Goal: Navigation & Orientation: Find specific page/section

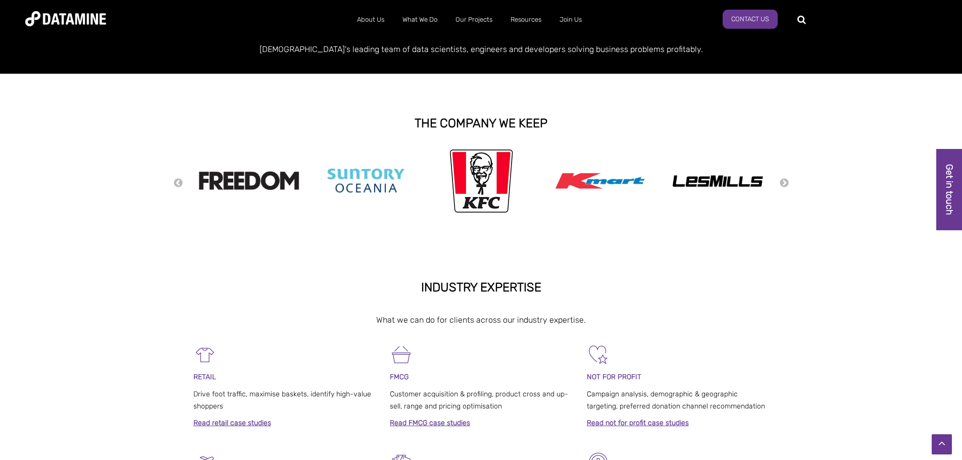
scroll to position [165, 0]
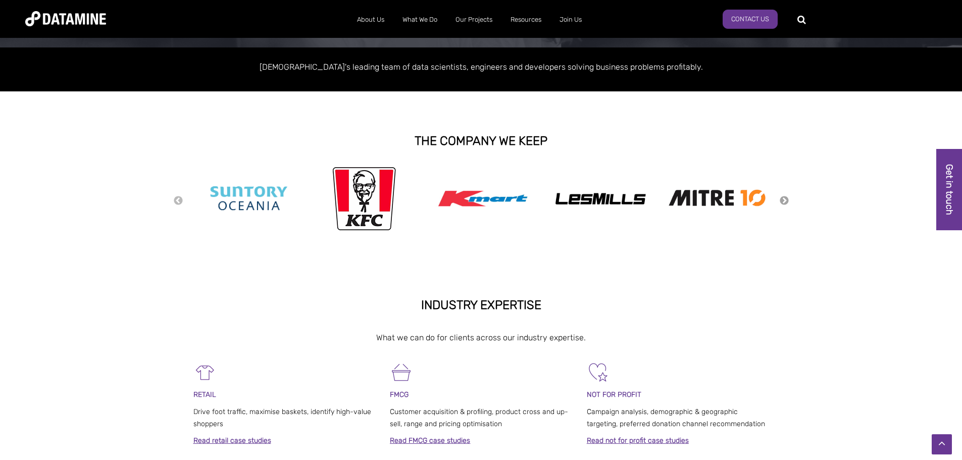
click at [782, 204] on button "Next" at bounding box center [784, 200] width 10 height 11
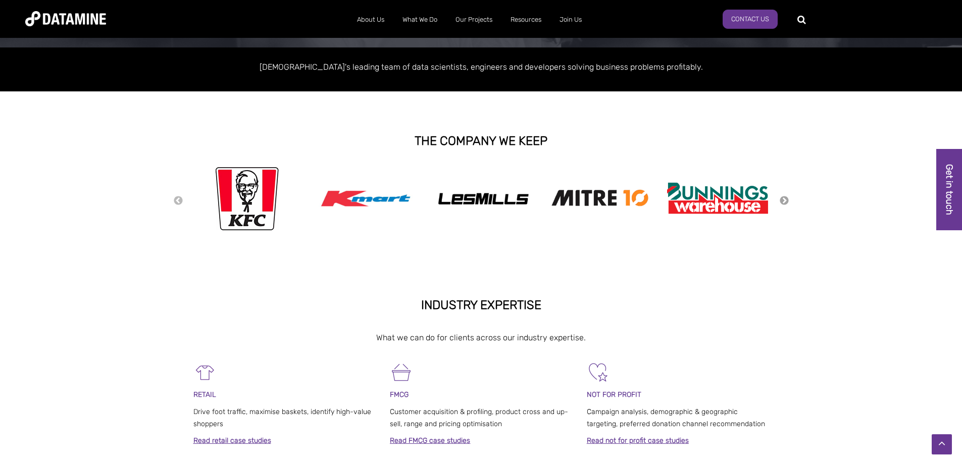
click at [782, 204] on button "Next" at bounding box center [784, 200] width 10 height 11
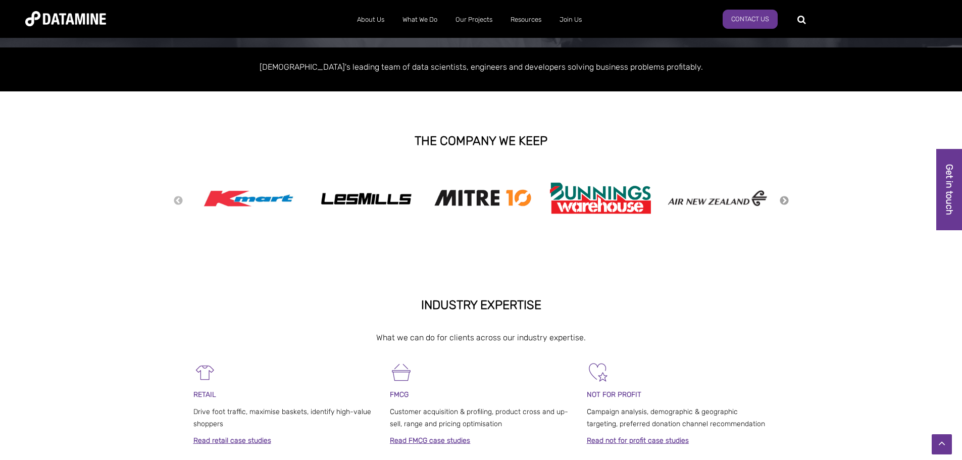
click at [782, 204] on button "Next" at bounding box center [784, 200] width 10 height 11
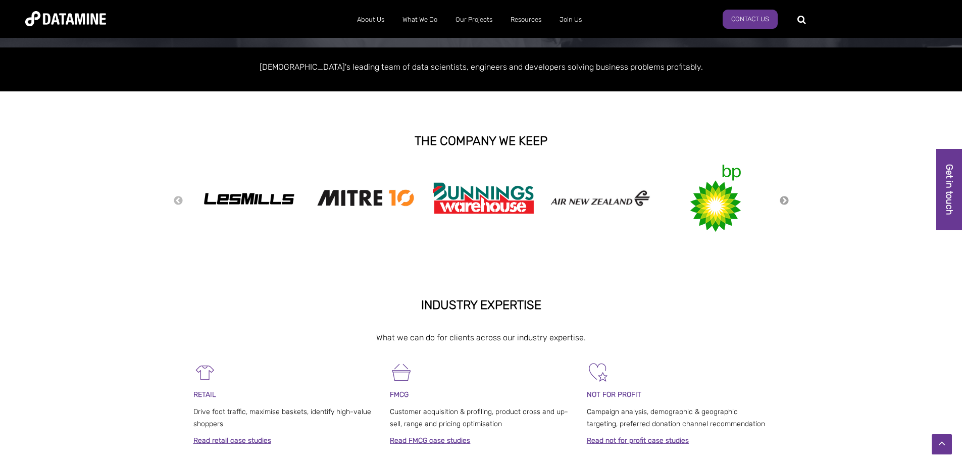
click at [782, 204] on button "Next" at bounding box center [784, 200] width 10 height 11
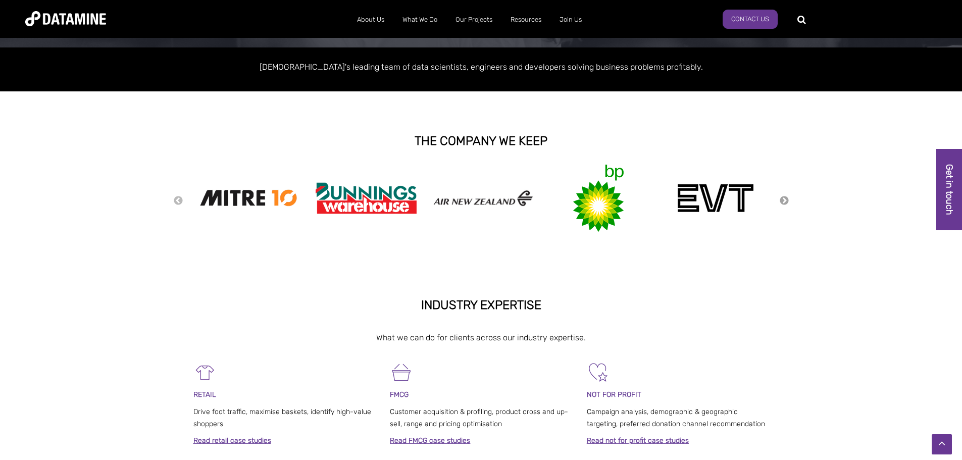
click at [782, 204] on button "Next" at bounding box center [784, 200] width 10 height 11
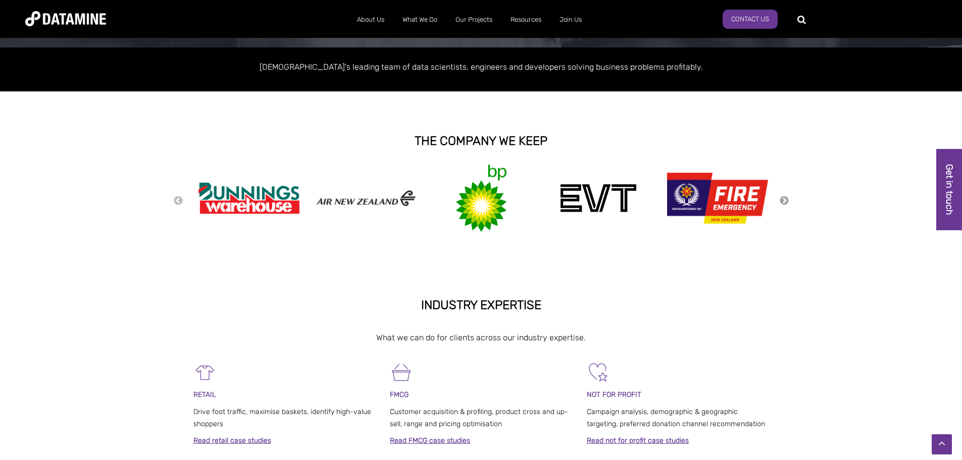
click at [782, 204] on button "Next" at bounding box center [784, 200] width 10 height 11
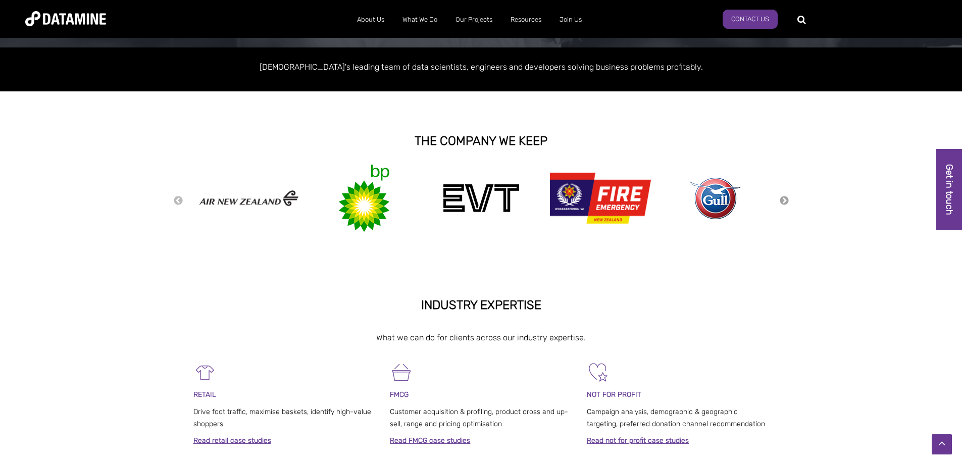
click at [782, 204] on button "Next" at bounding box center [784, 200] width 10 height 11
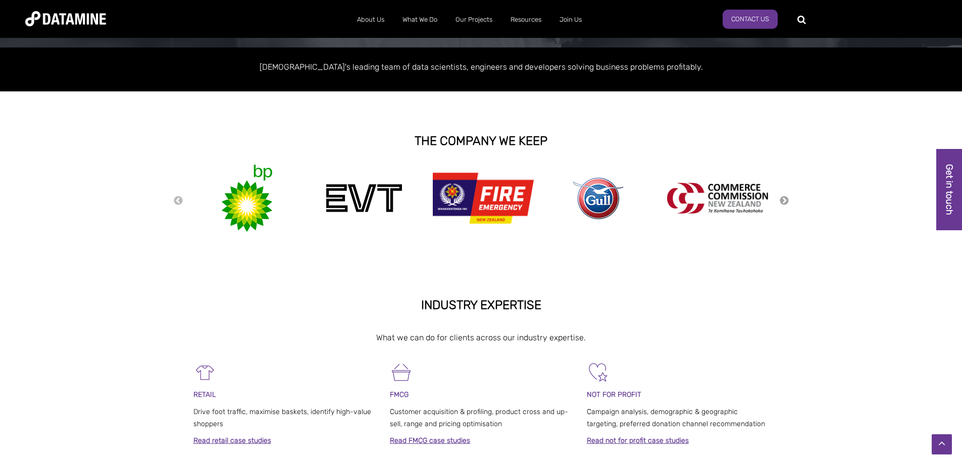
click at [782, 204] on button "Next" at bounding box center [784, 200] width 10 height 11
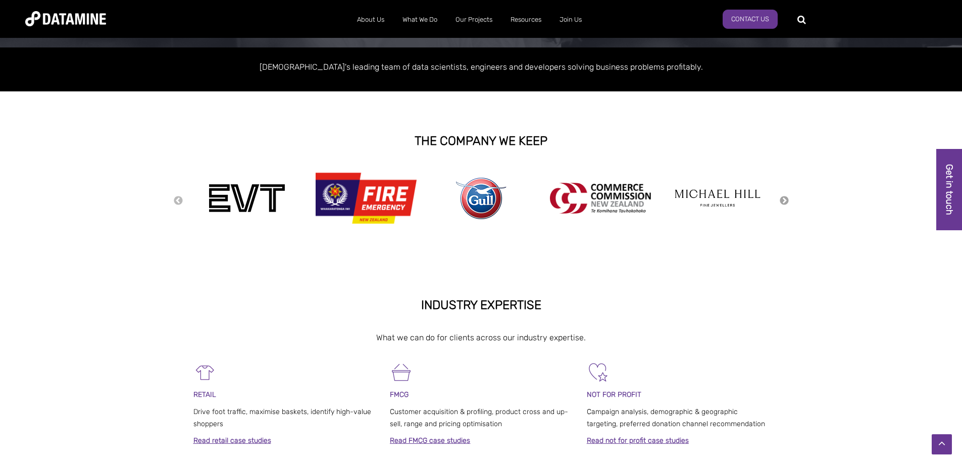
click at [782, 204] on button "Next" at bounding box center [784, 200] width 10 height 11
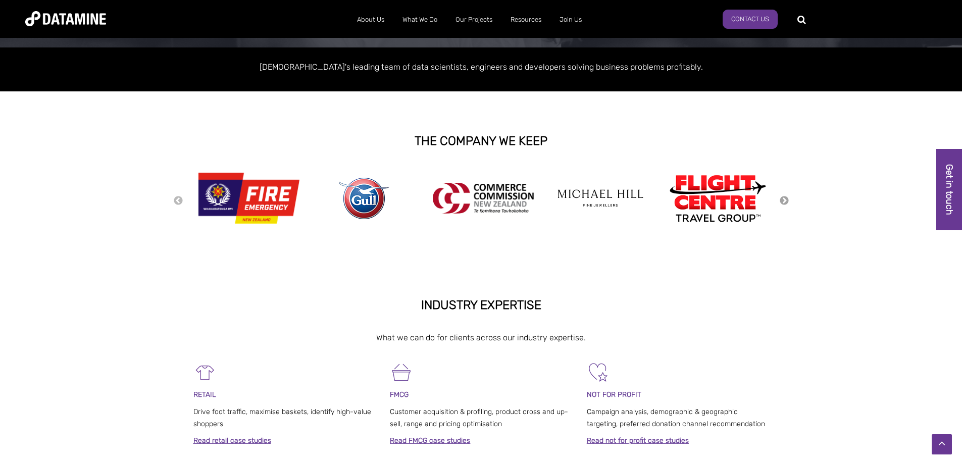
click at [782, 204] on button "Next" at bounding box center [784, 200] width 10 height 11
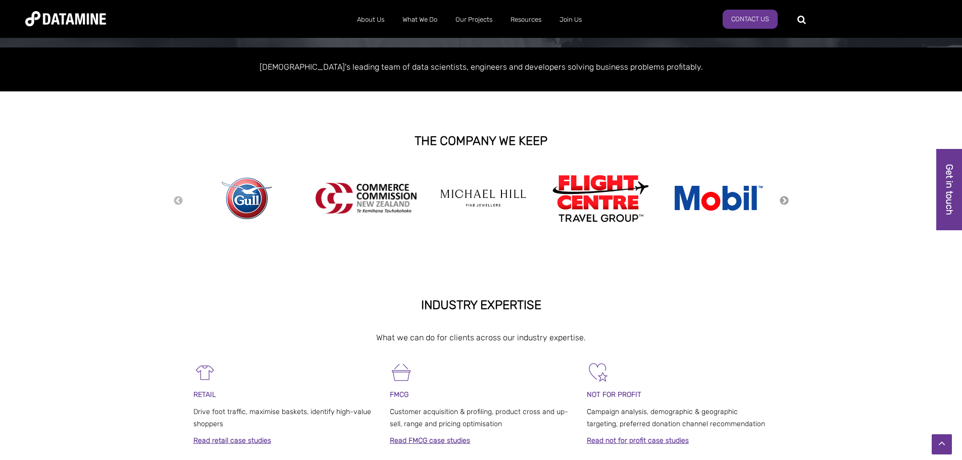
click at [782, 204] on button "Next" at bounding box center [784, 200] width 10 height 11
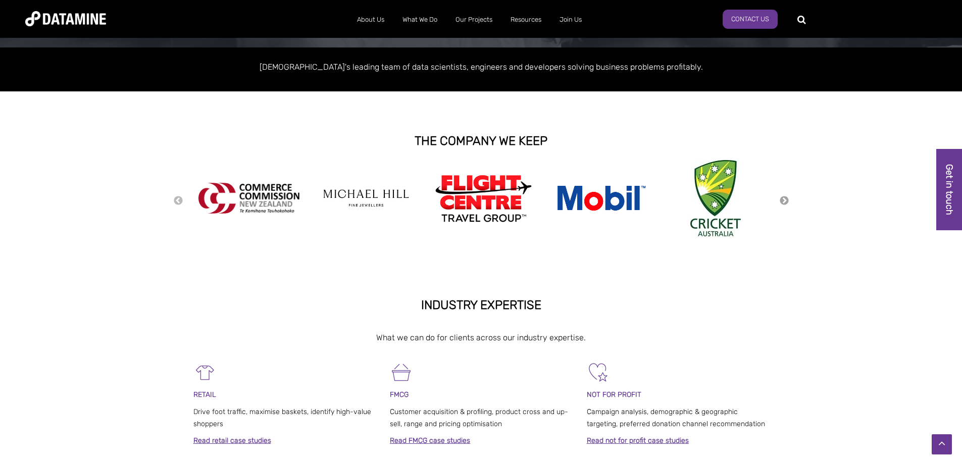
click at [782, 204] on button "Next" at bounding box center [784, 200] width 10 height 11
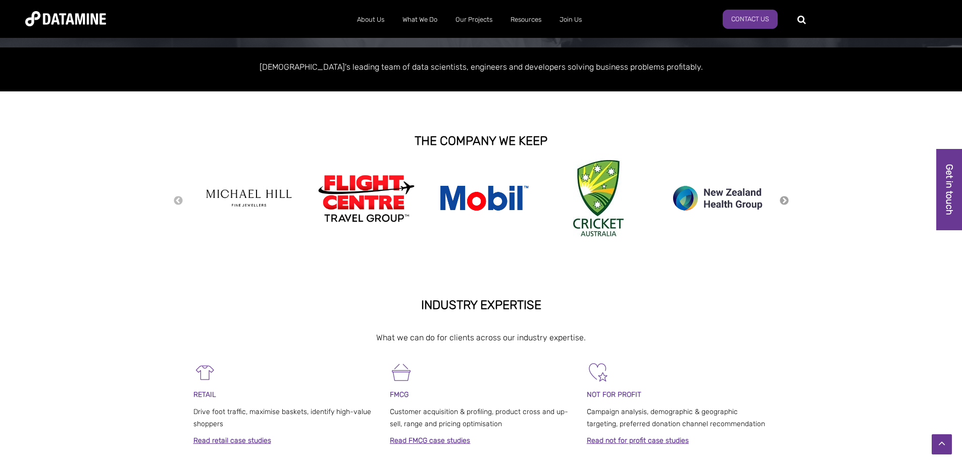
click at [782, 203] on button "Next" at bounding box center [784, 200] width 10 height 11
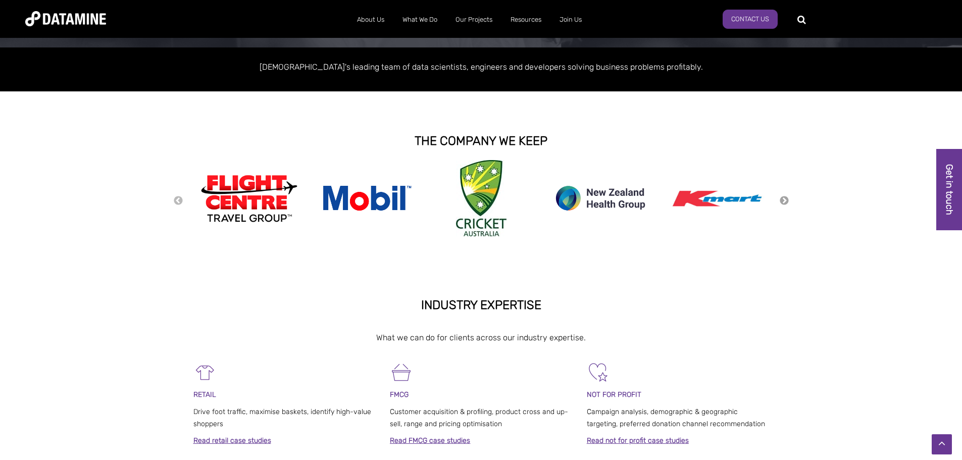
click at [782, 203] on button "Next" at bounding box center [784, 200] width 10 height 11
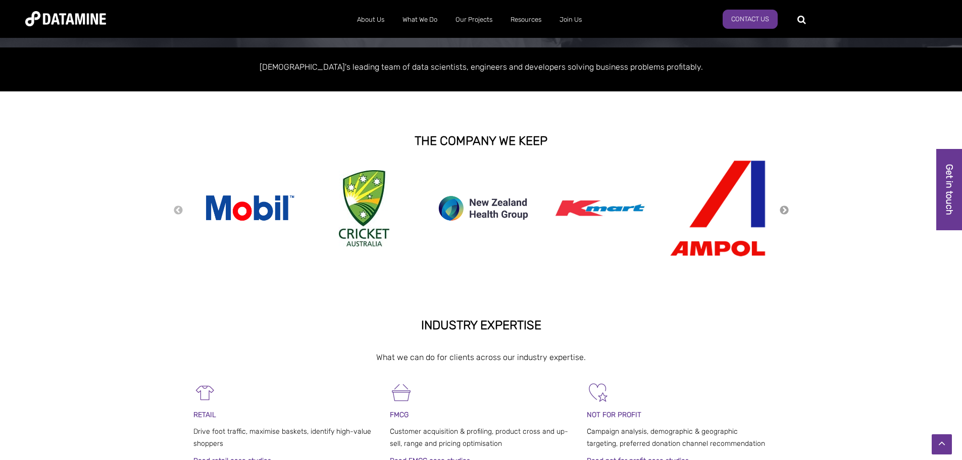
click at [786, 210] on button "Next" at bounding box center [784, 210] width 10 height 11
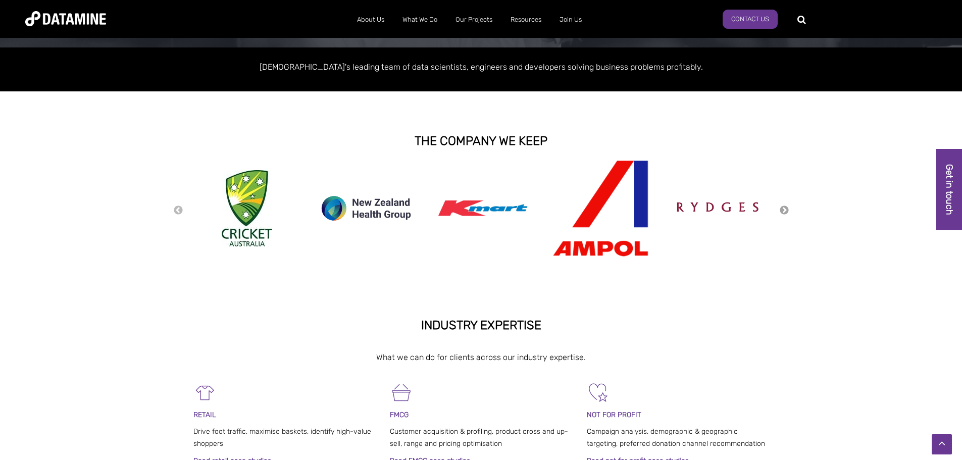
click at [786, 210] on button "Next" at bounding box center [784, 210] width 10 height 11
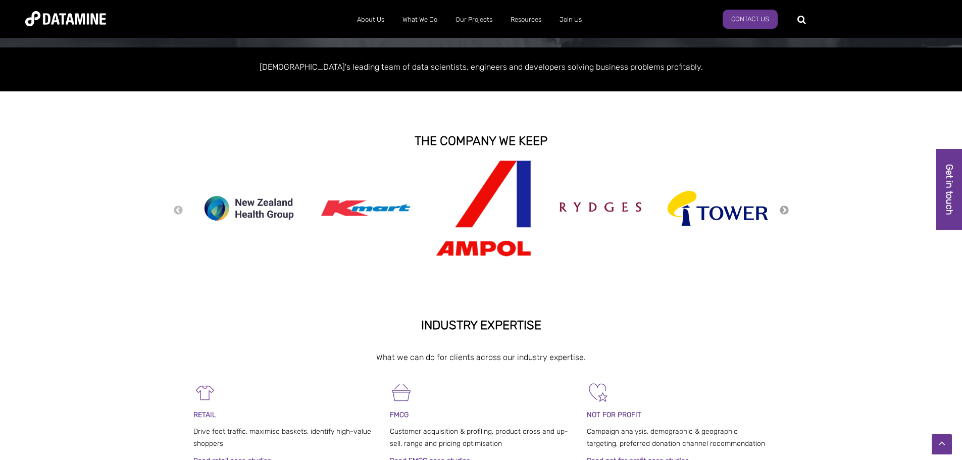
click at [786, 210] on button "Next" at bounding box center [784, 210] width 10 height 11
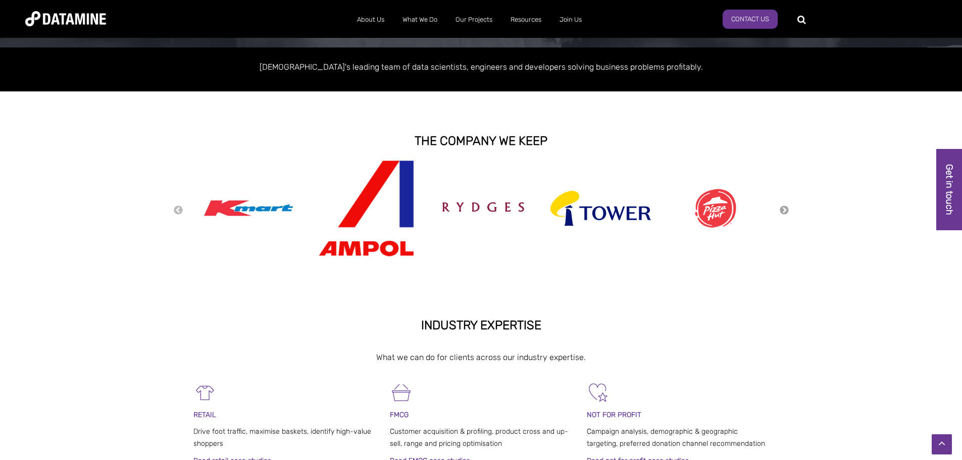
click at [786, 210] on button "Next" at bounding box center [784, 210] width 10 height 11
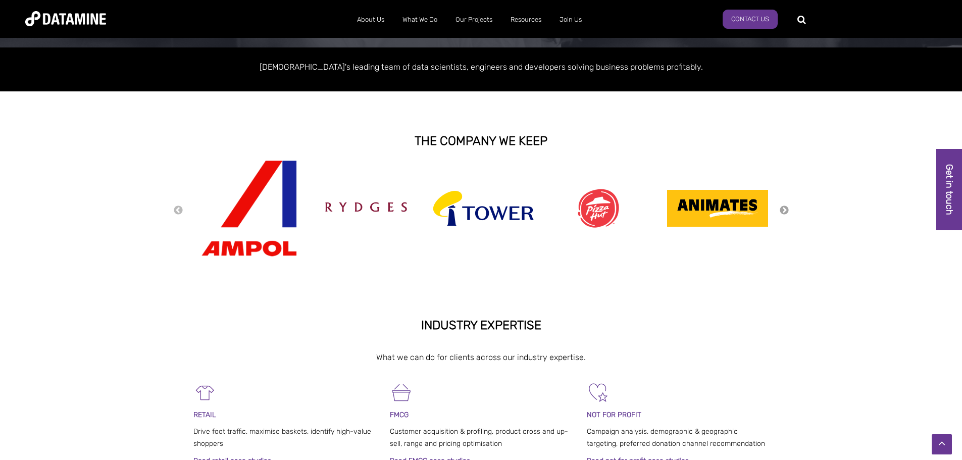
click at [786, 210] on button "Next" at bounding box center [784, 210] width 10 height 11
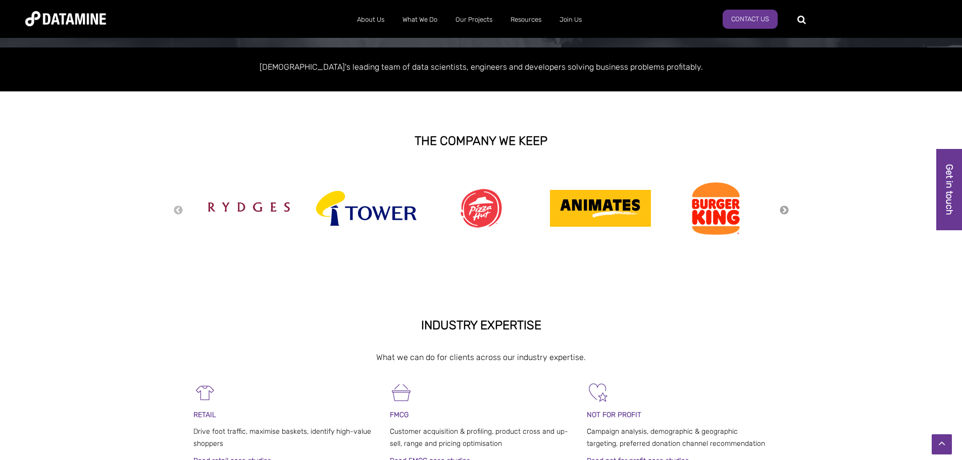
click at [786, 210] on button "Next" at bounding box center [784, 210] width 10 height 11
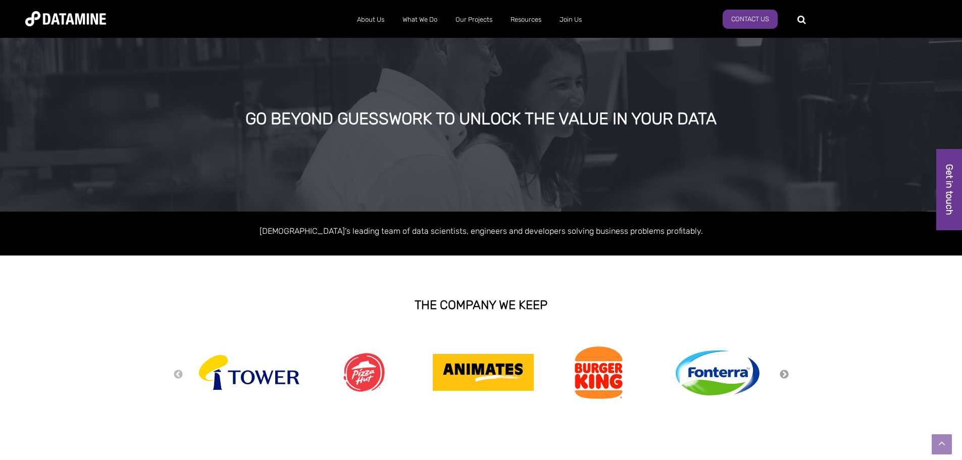
scroll to position [0, 0]
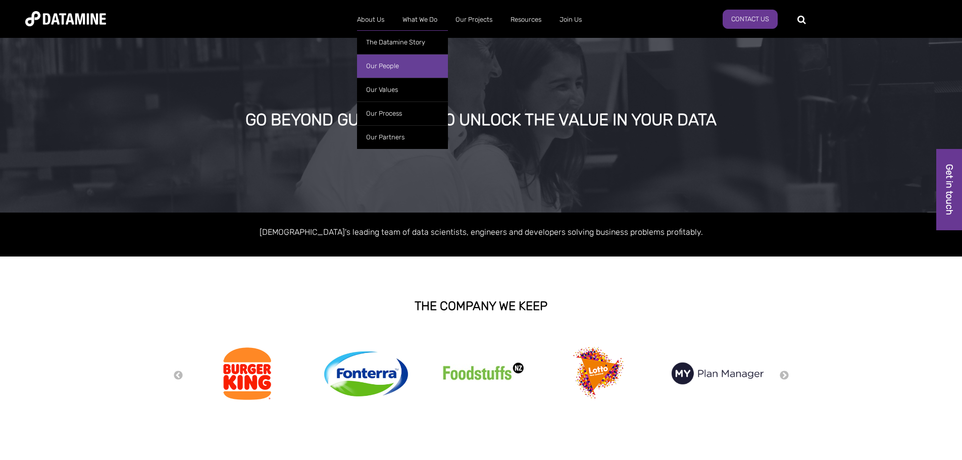
click at [400, 70] on link "Our People" at bounding box center [402, 66] width 91 height 24
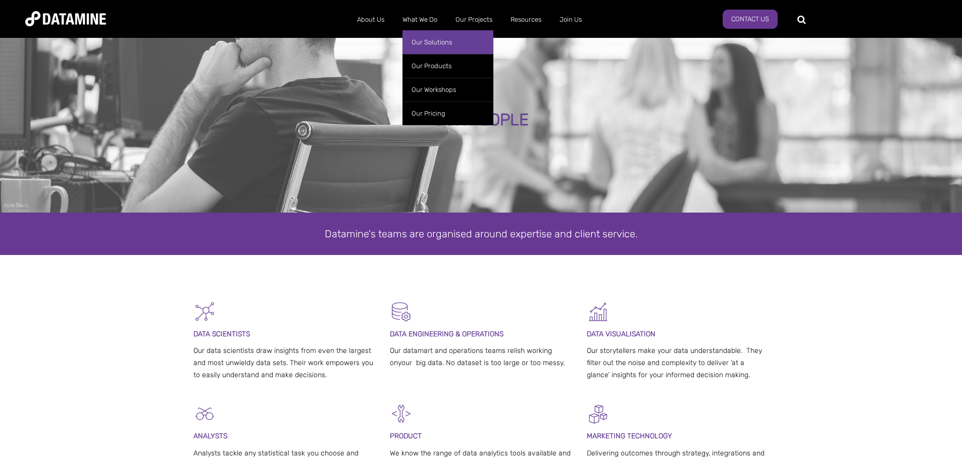
click at [421, 34] on link "Our Solutions" at bounding box center [447, 42] width 91 height 24
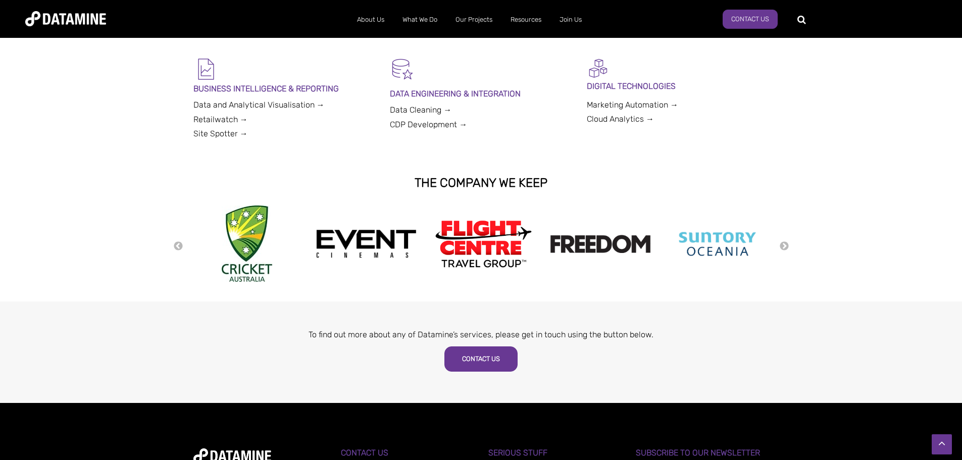
scroll to position [202, 0]
